Goal: Information Seeking & Learning: Learn about a topic

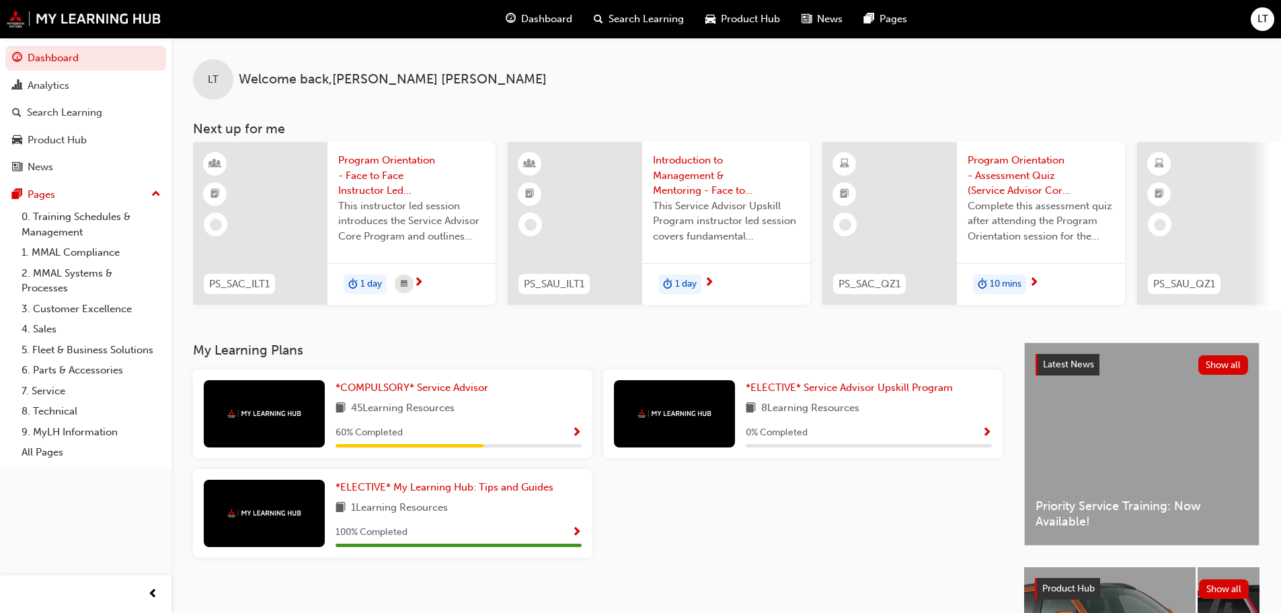
scroll to position [0, 798]
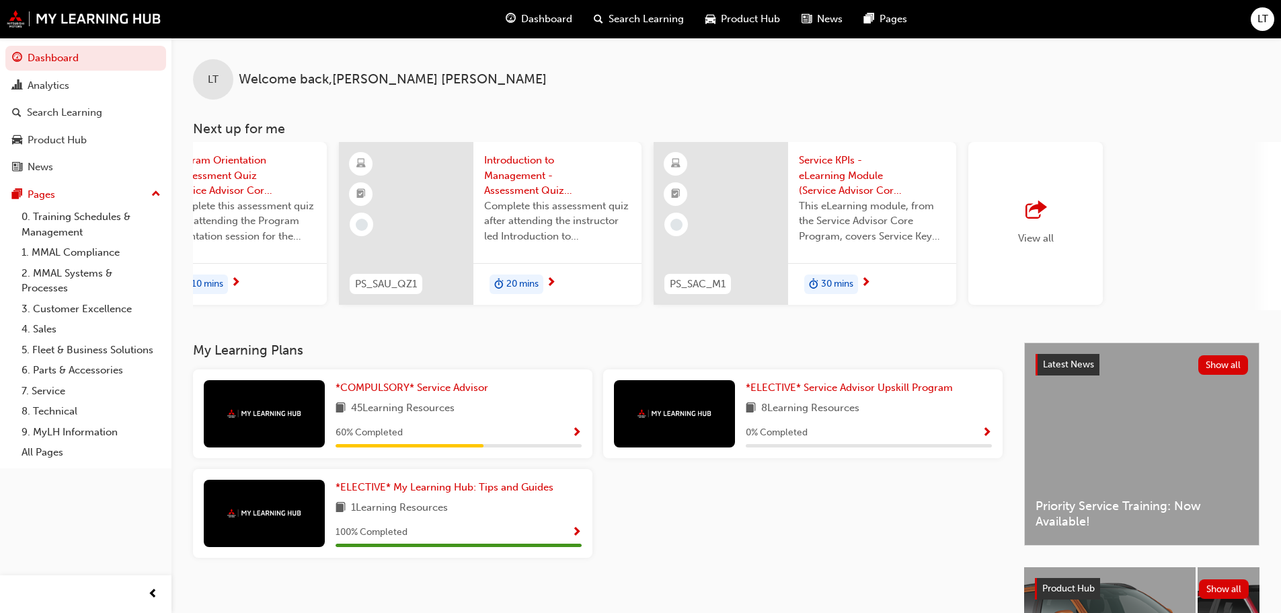
click at [642, 213] on div "button" at bounding box center [1036, 210] width 36 height 19
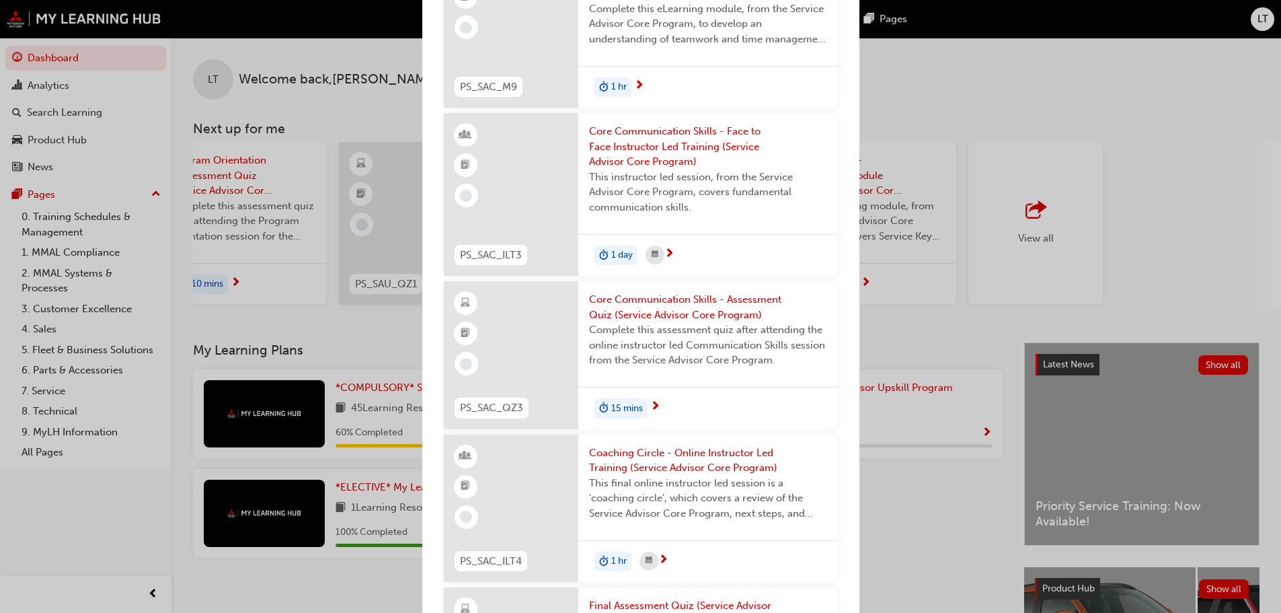
scroll to position [3734, 0]
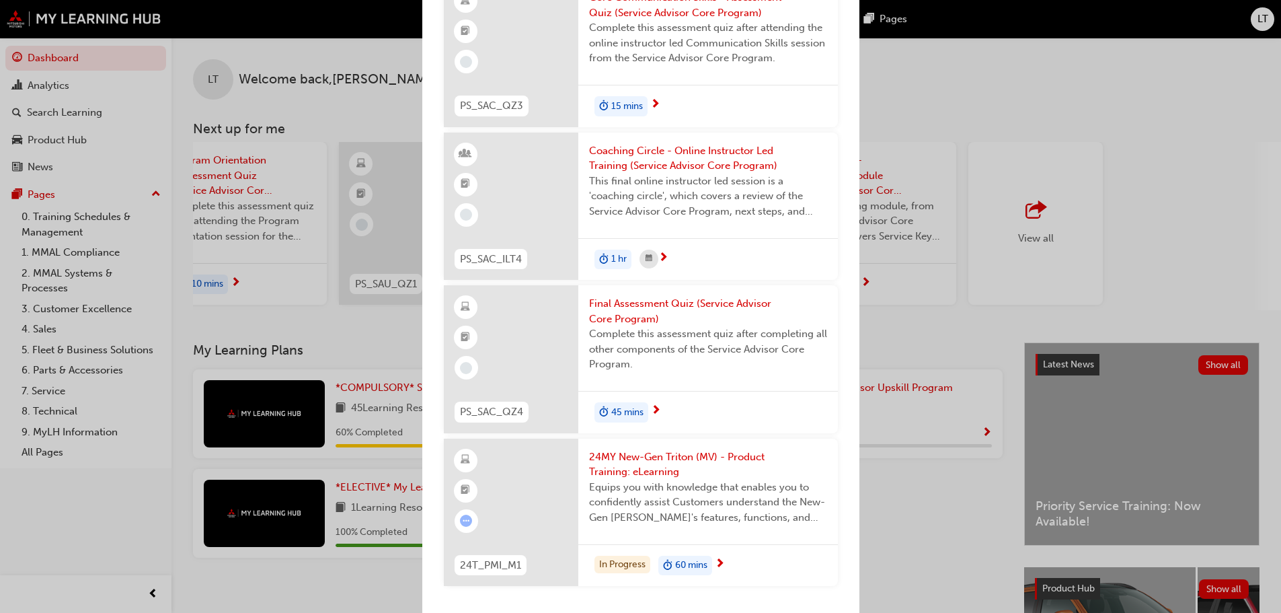
click at [642, 303] on span "Final Assessment Quiz (Service Advisor Core Program)" at bounding box center [708, 311] width 238 height 30
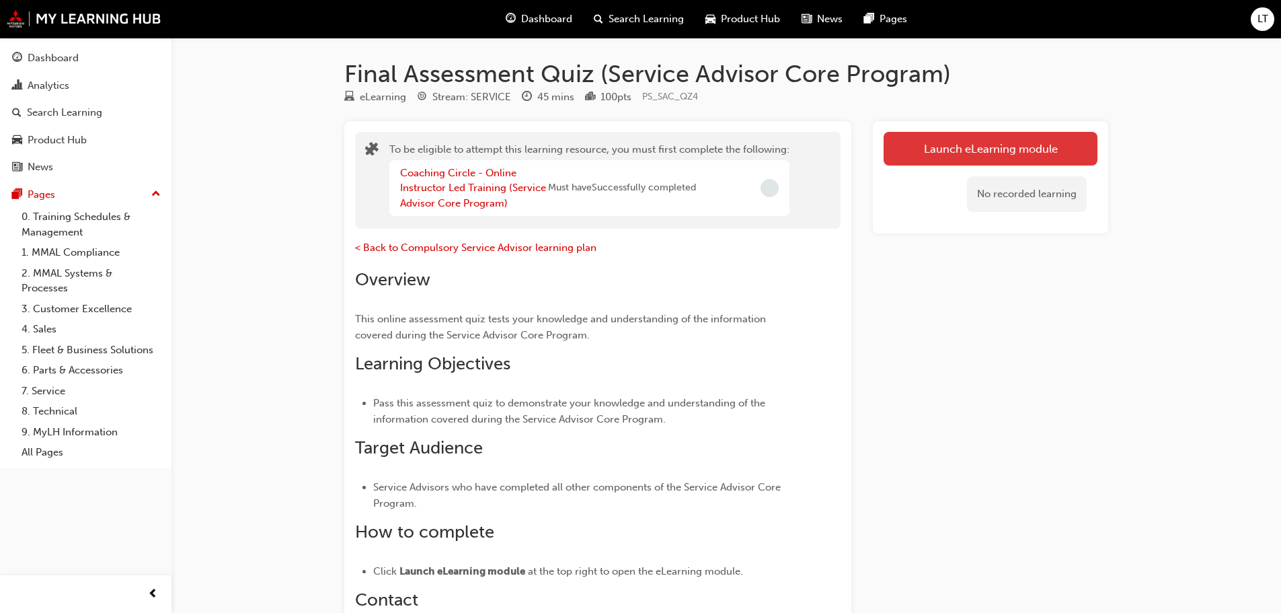
click at [642, 151] on button "Launch eLearning module" at bounding box center [991, 149] width 214 height 34
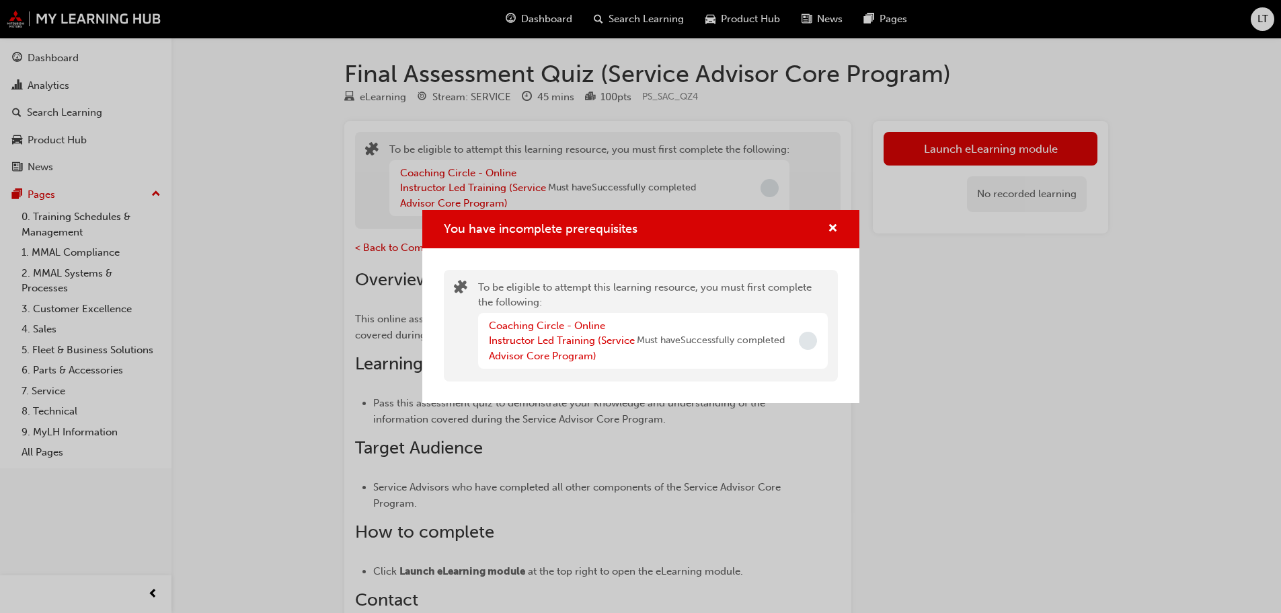
drag, startPoint x: 811, startPoint y: 345, endPoint x: 779, endPoint y: 350, distance: 32.0
click at [642, 348] on div "Coaching Circle - Online Instructor Led Training (Service Advisor Core Program)…" at bounding box center [653, 341] width 350 height 56
click at [603, 366] on div "Coaching Circle - Online Instructor Led Training (Service Advisor Core Program)…" at bounding box center [653, 341] width 350 height 56
click at [594, 358] on link "Coaching Circle - Online Instructor Led Training (Service Advisor Core Program)" at bounding box center [562, 340] width 146 height 42
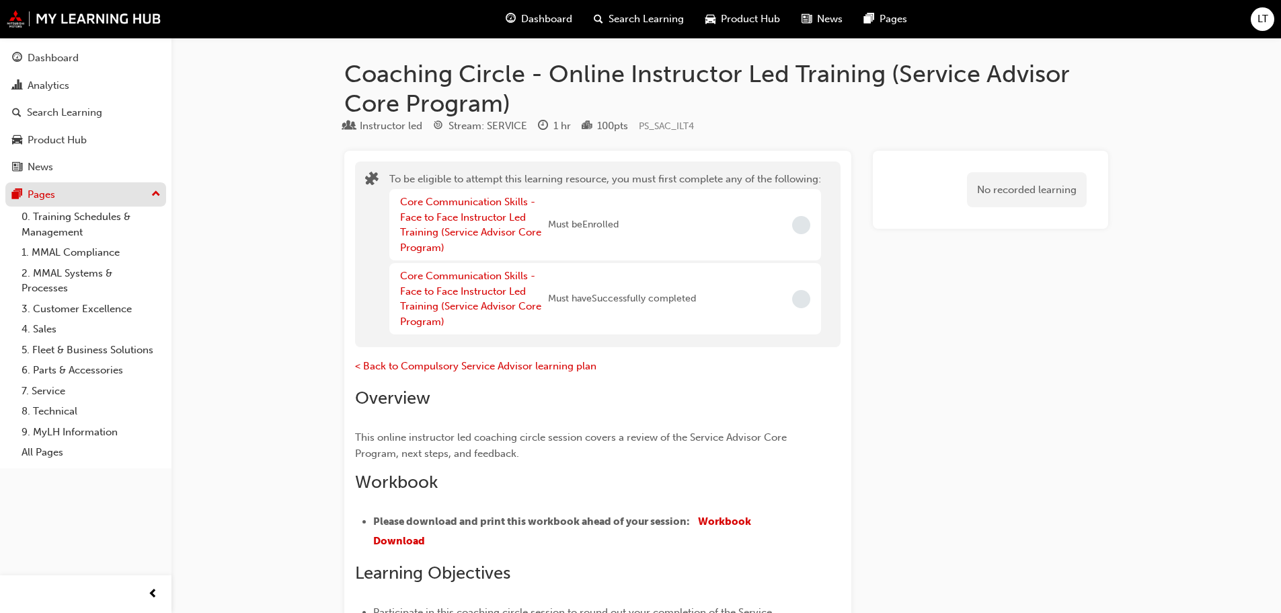
click at [79, 197] on div "Pages" at bounding box center [85, 194] width 147 height 17
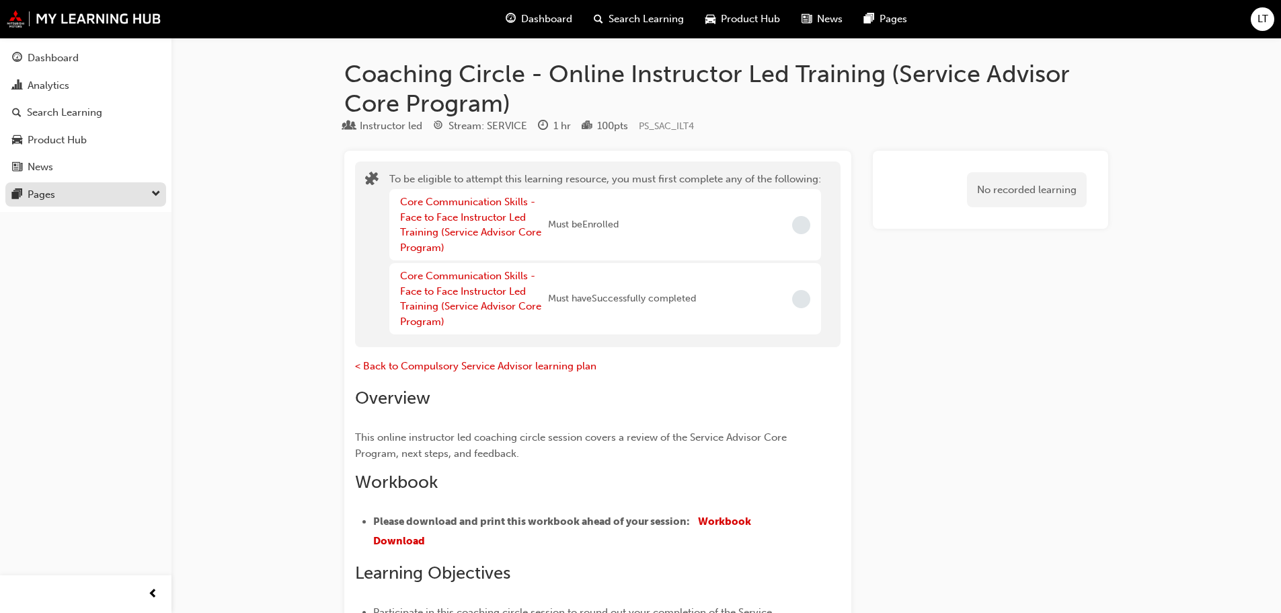
click at [80, 198] on div "Pages" at bounding box center [85, 194] width 147 height 17
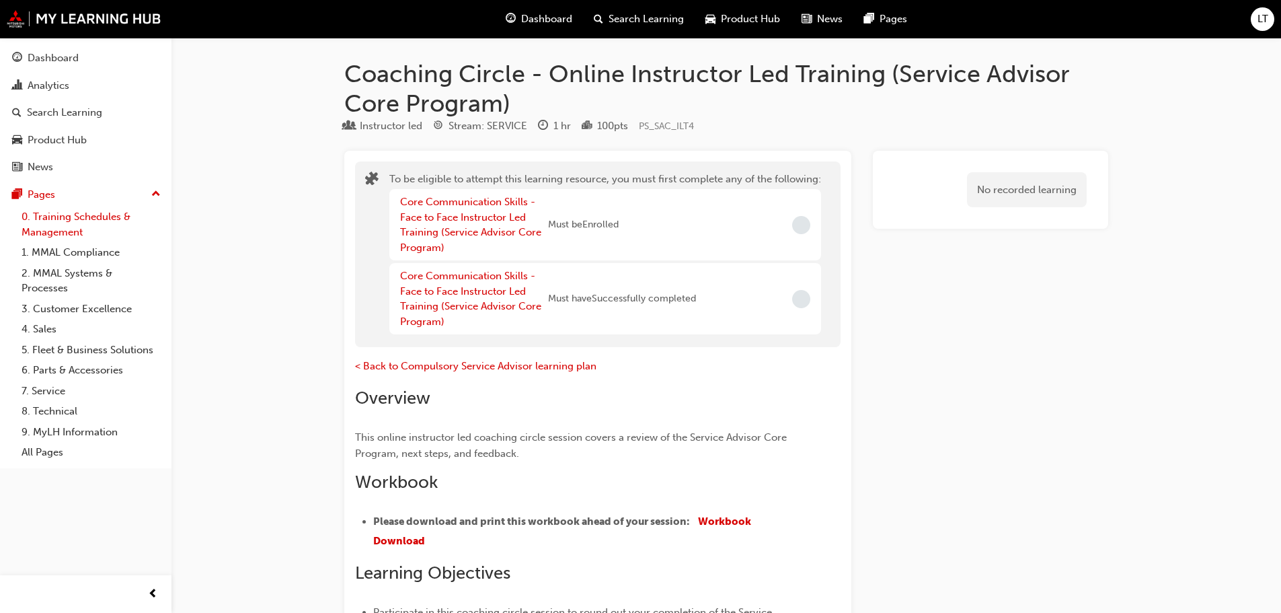
click at [75, 223] on link "0. Training Schedules & Management" at bounding box center [91, 224] width 150 height 36
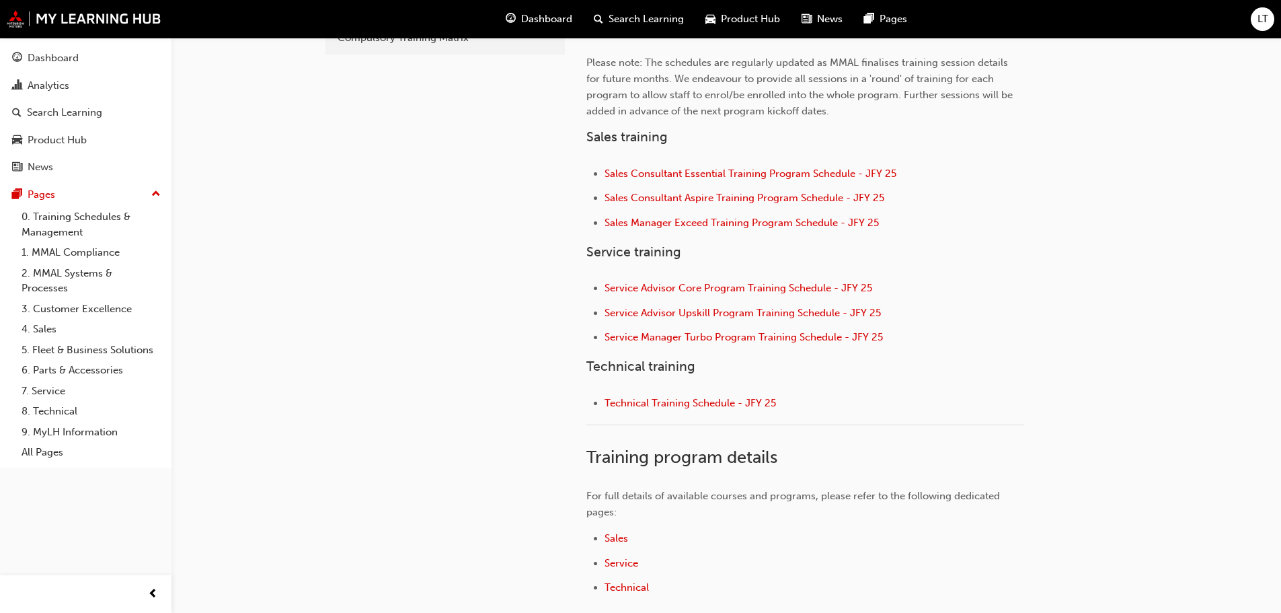
scroll to position [464, 0]
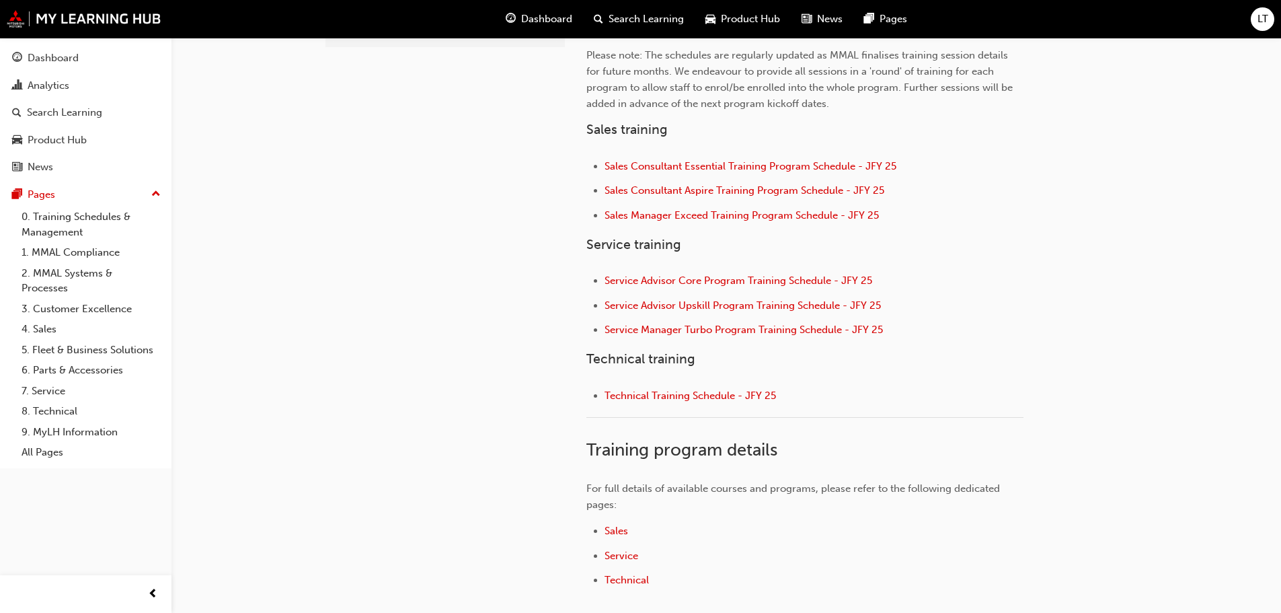
click at [642, 254] on div "👋 Welcome to the Training Schedules & Management section of My Learning Hub! Pl…" at bounding box center [847, 261] width 522 height 713
click at [60, 391] on link "7. Service" at bounding box center [91, 391] width 150 height 21
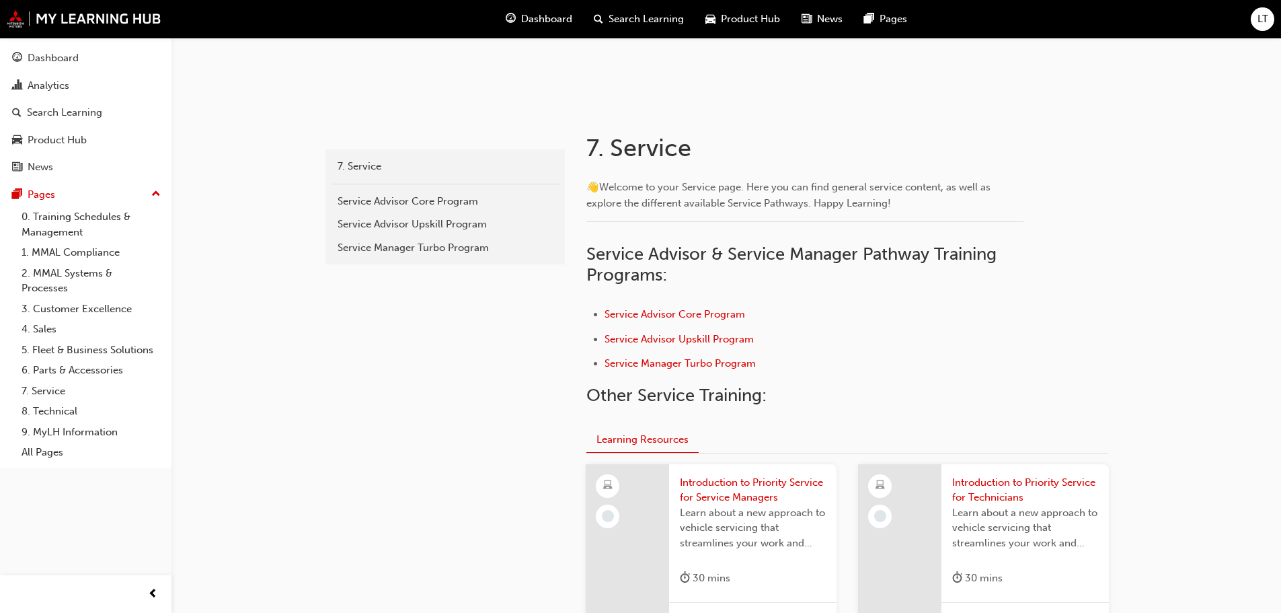
scroll to position [202, 0]
click at [642, 366] on span "Service Manager Turbo Program" at bounding box center [680, 362] width 151 height 12
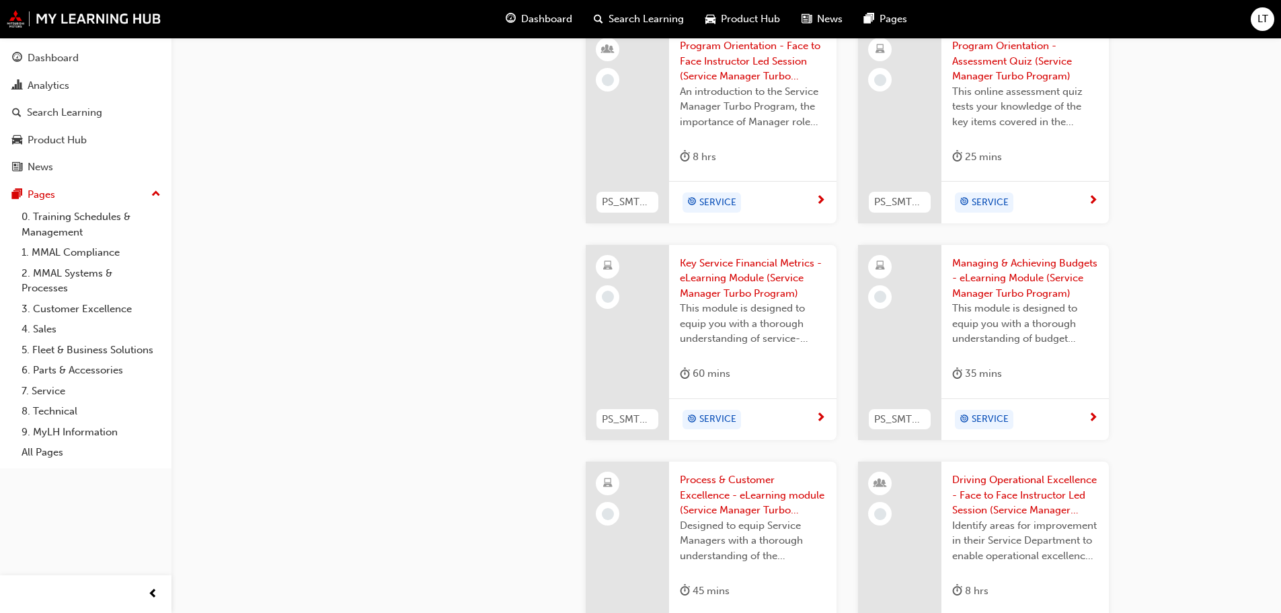
scroll to position [941, 0]
click at [750, 284] on span "Key Service Financial Metrics - eLearning Module (Service Manager Turbo Program)" at bounding box center [753, 278] width 146 height 46
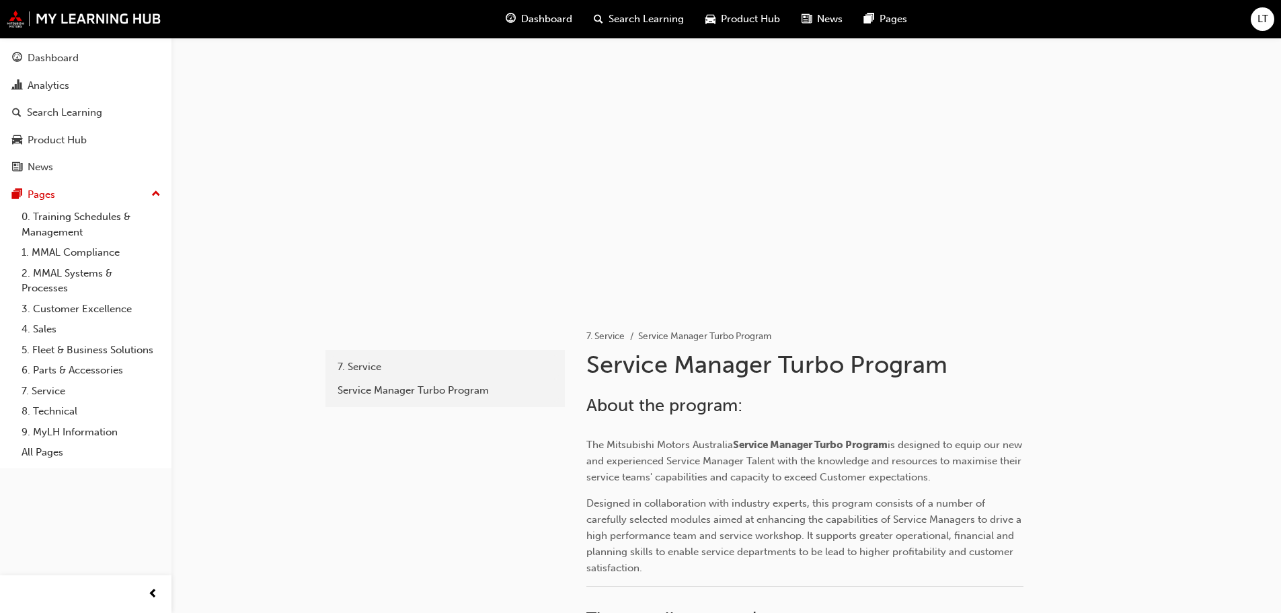
scroll to position [941, 0]
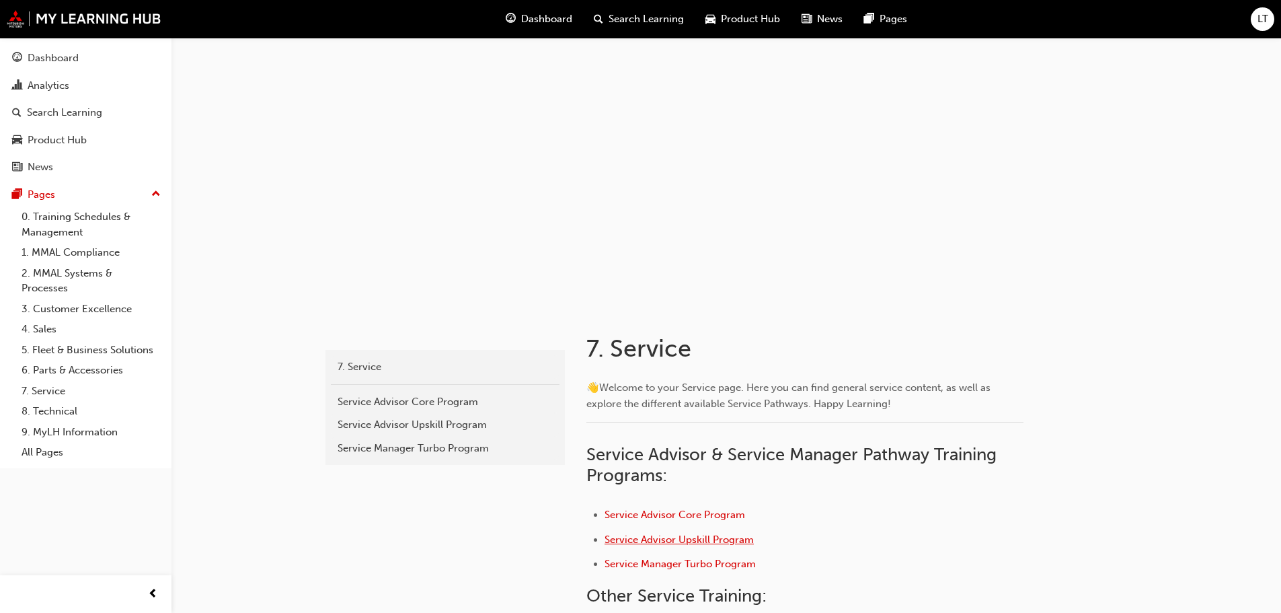
click at [709, 535] on span "Service Advisor Upskill Program" at bounding box center [679, 539] width 149 height 12
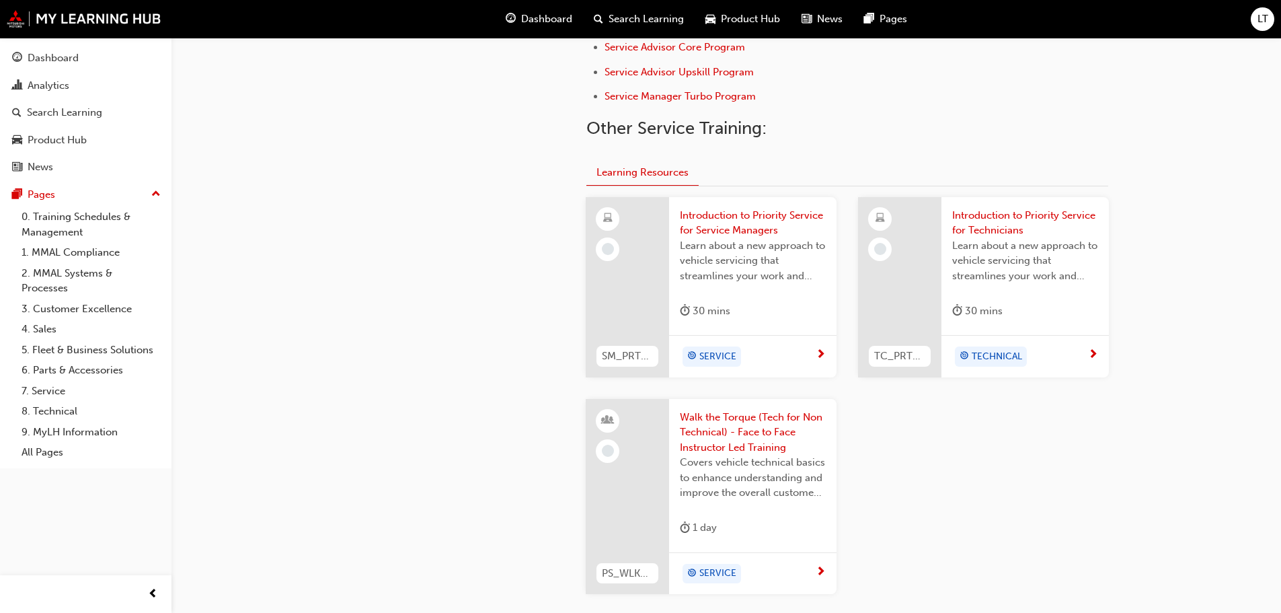
scroll to position [471, 0]
click at [780, 361] on div "SERVICE" at bounding box center [748, 353] width 136 height 20
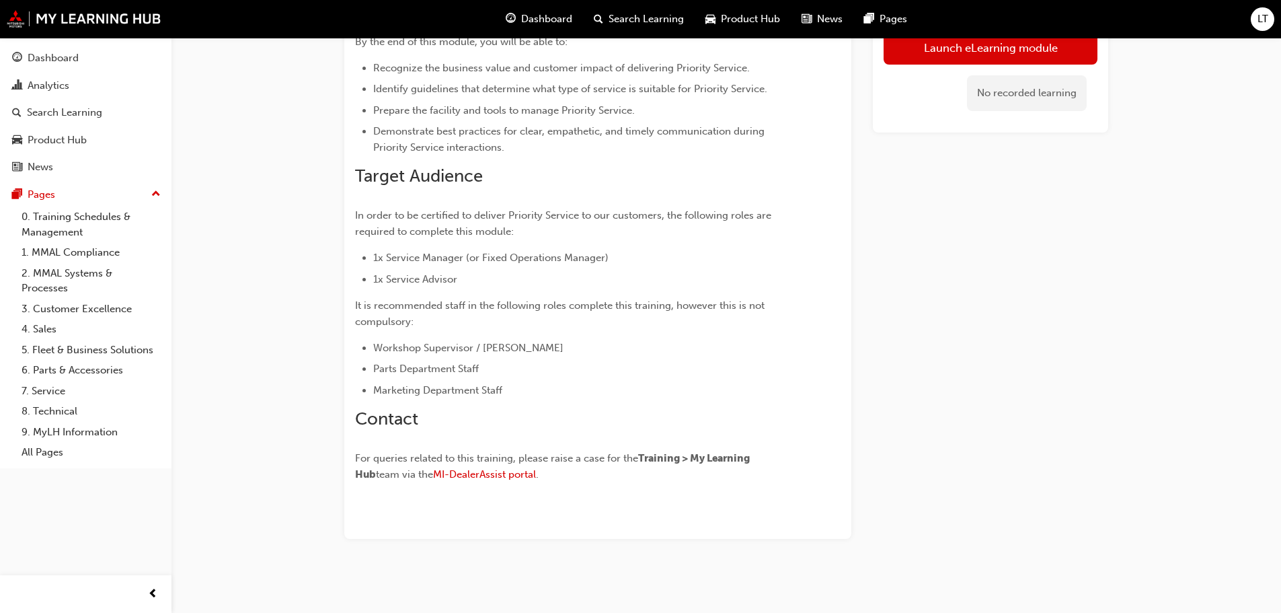
scroll to position [254, 0]
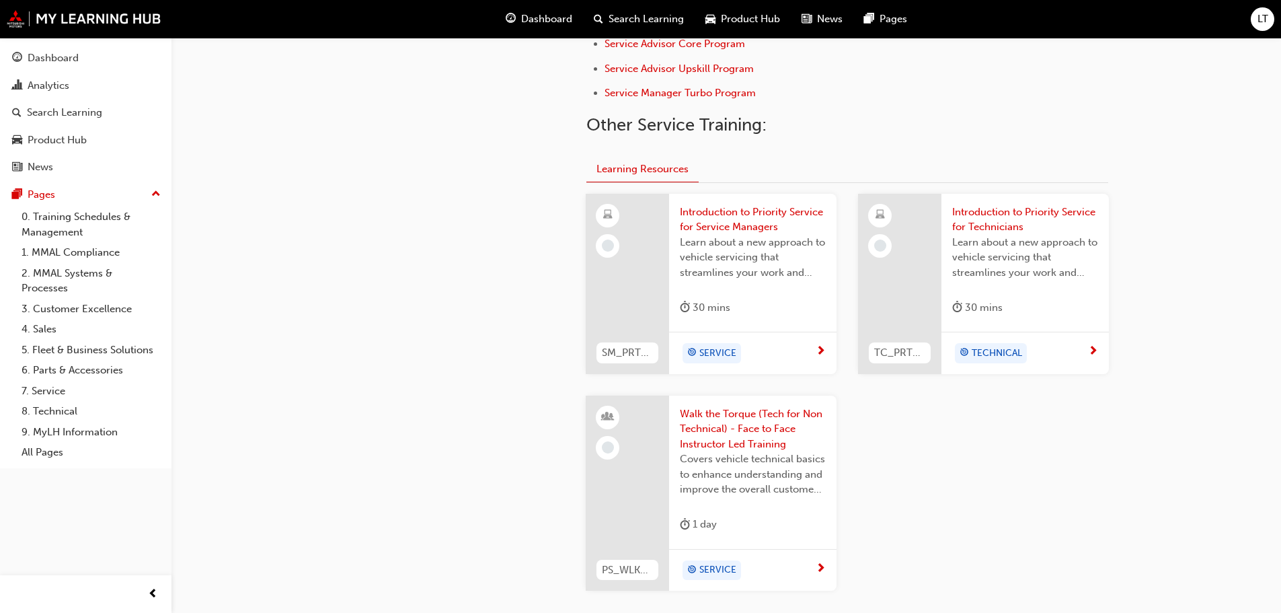
click at [373, 278] on div "service 7. Service Service Advisor Core Program Service Advisor Upskill Program…" at bounding box center [444, 245] width 242 height 819
click at [474, 184] on div "service 7. Service Service Advisor Core Program Service Advisor Upskill Program…" at bounding box center [444, 245] width 242 height 819
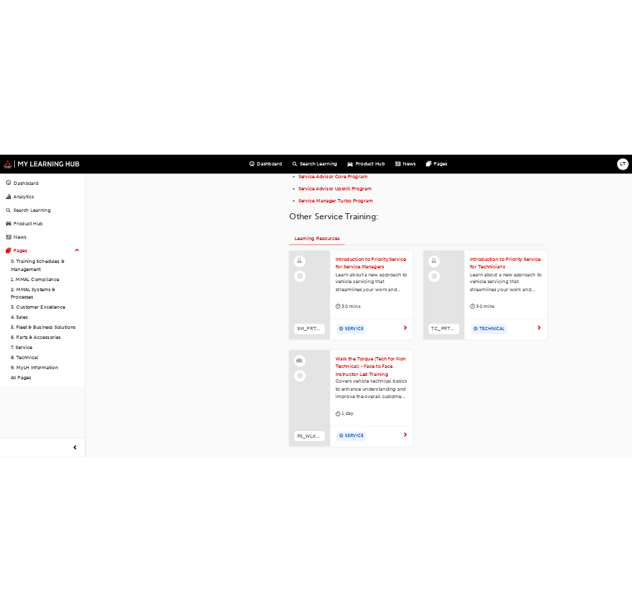
scroll to position [355, 0]
